Goal: Task Accomplishment & Management: Manage account settings

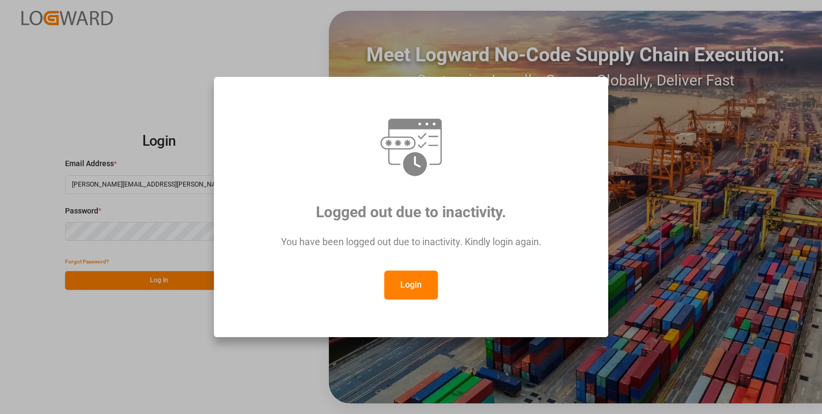
click at [413, 283] on button "Login" at bounding box center [411, 284] width 54 height 29
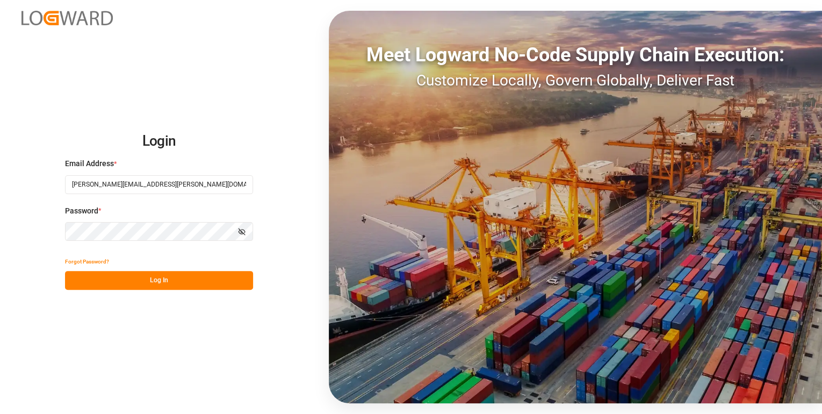
click at [181, 281] on button "Log In" at bounding box center [159, 280] width 188 height 19
